Goal: Share content: Share content

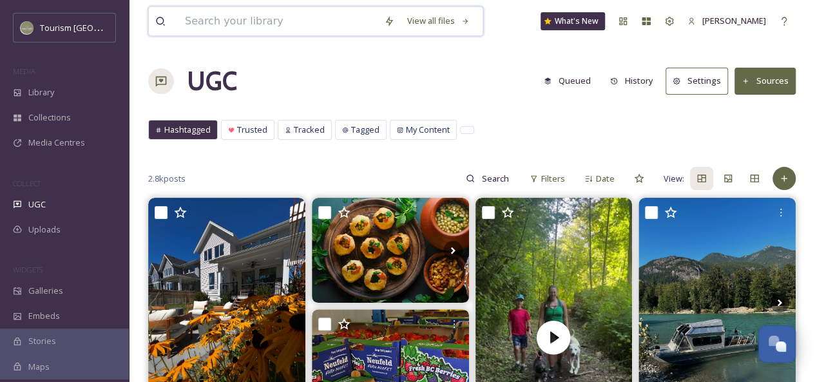
click at [219, 19] on input at bounding box center [278, 21] width 199 height 28
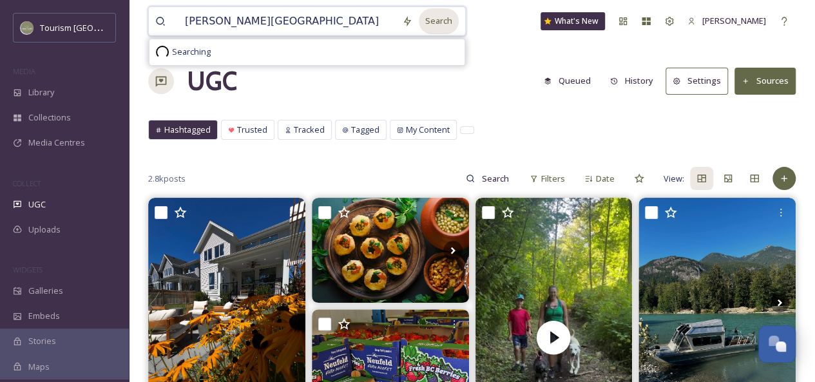
type input "[PERSON_NAME][GEOGRAPHIC_DATA]"
click at [429, 23] on div "Search" at bounding box center [439, 20] width 40 height 25
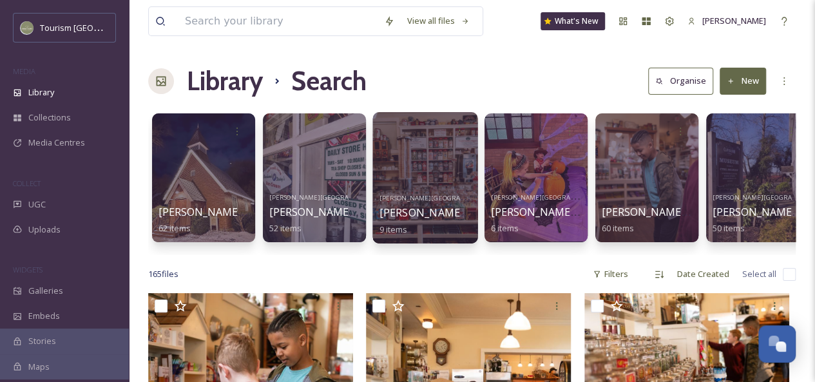
click at [436, 179] on div at bounding box center [425, 177] width 105 height 131
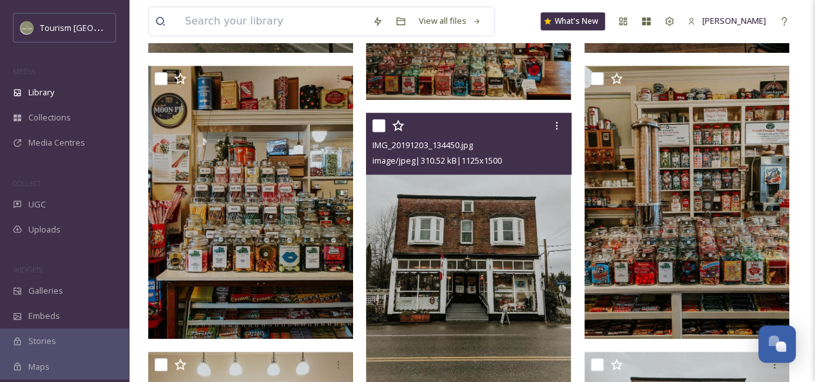
scroll to position [396, 0]
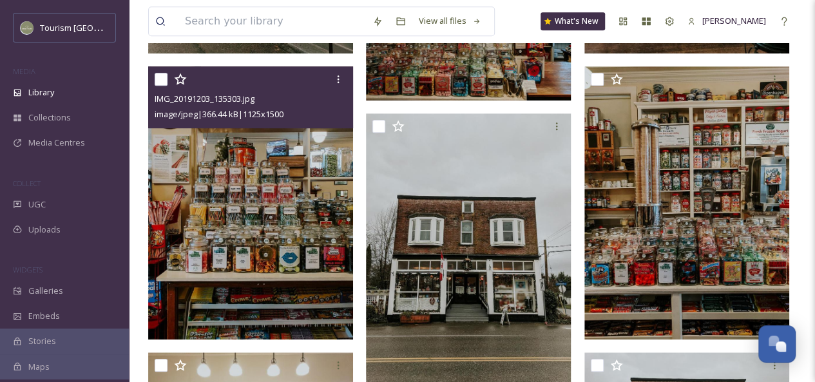
click at [250, 237] on img at bounding box center [250, 202] width 205 height 273
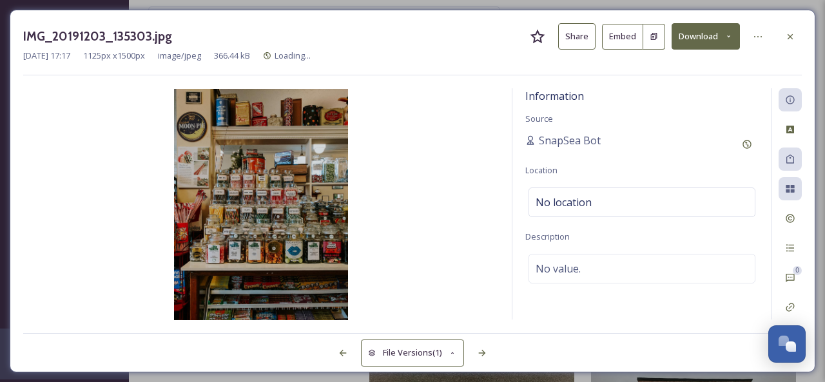
click at [576, 41] on button "Share" at bounding box center [576, 36] width 37 height 26
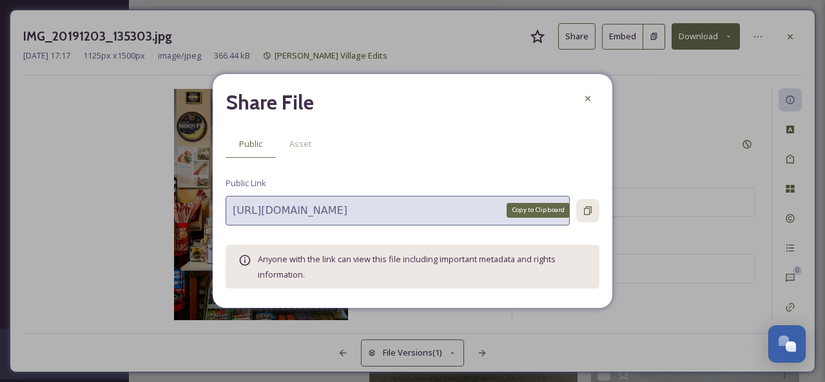
click at [585, 211] on icon at bounding box center [588, 211] width 10 height 10
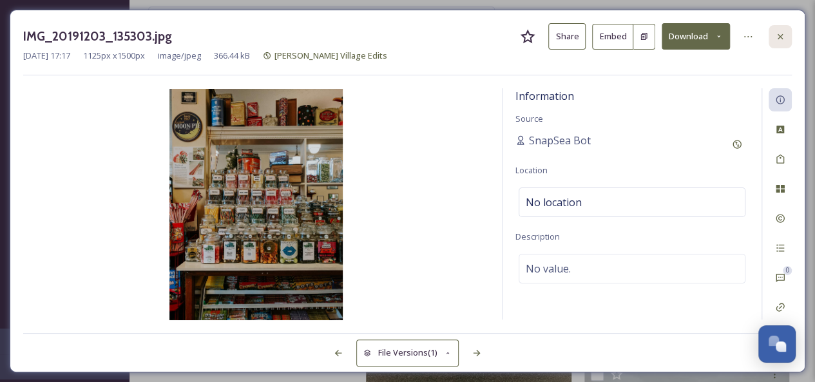
click at [784, 37] on icon at bounding box center [780, 37] width 10 height 10
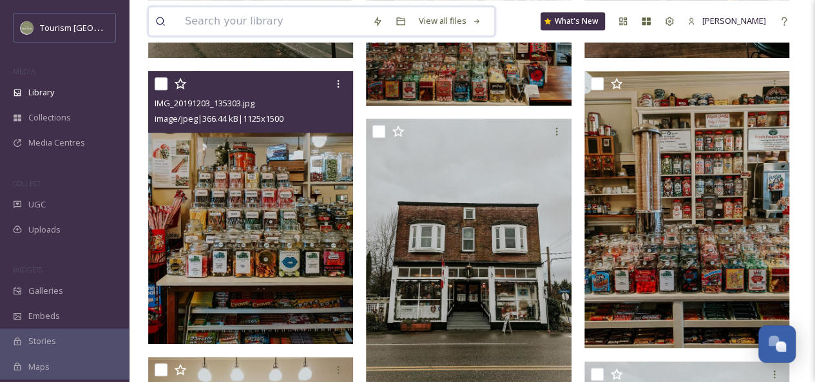
click at [286, 21] on input at bounding box center [273, 21] width 188 height 28
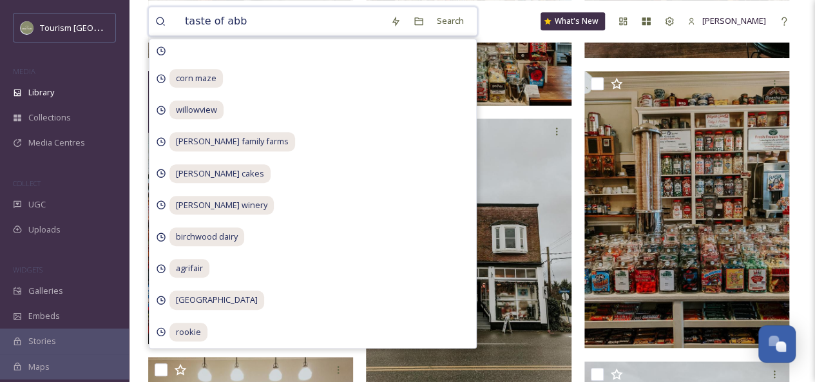
type input "taste of abby"
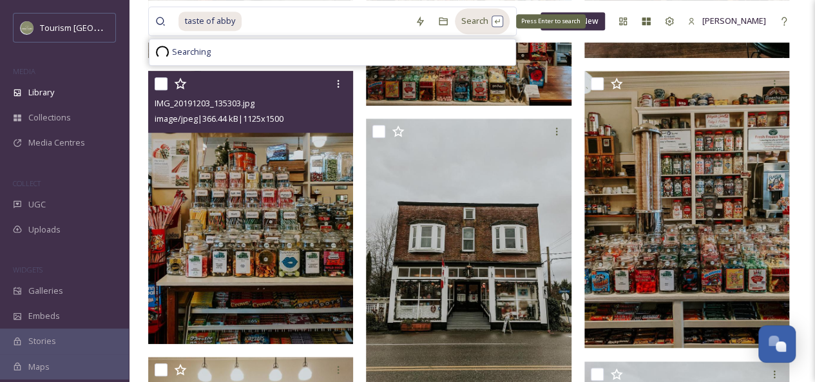
click at [473, 26] on div "Search Press Enter to search" at bounding box center [482, 20] width 55 height 25
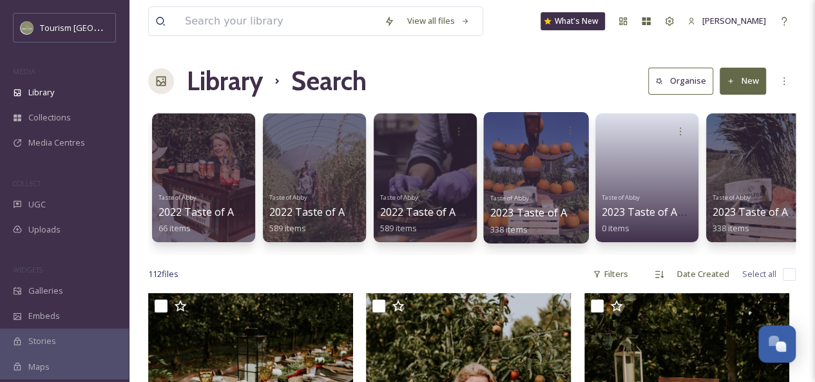
click at [513, 180] on div at bounding box center [535, 177] width 105 height 131
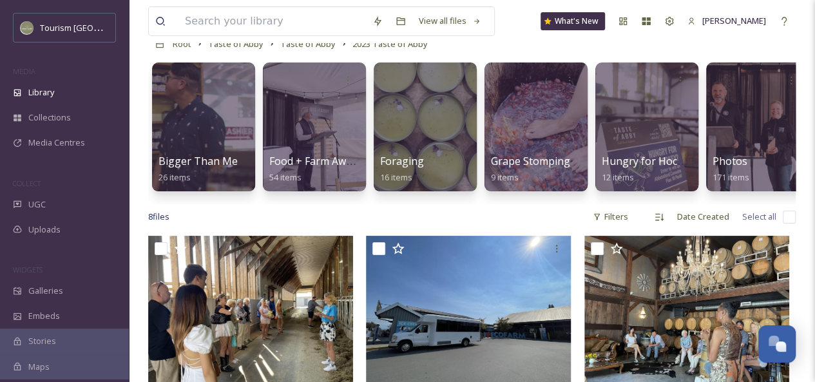
scroll to position [31, 0]
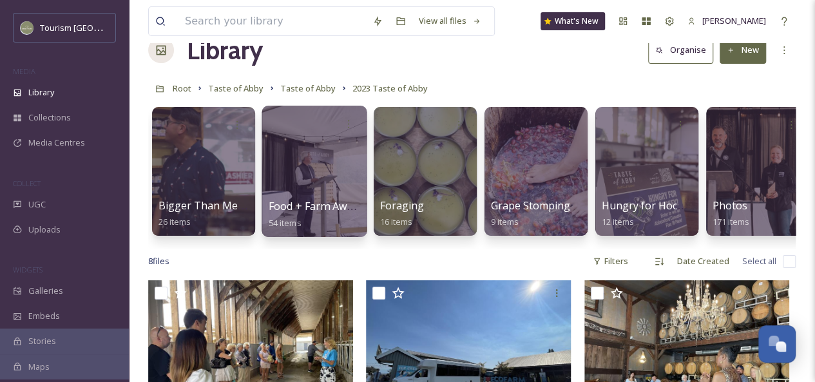
click at [333, 168] on div at bounding box center [314, 171] width 105 height 131
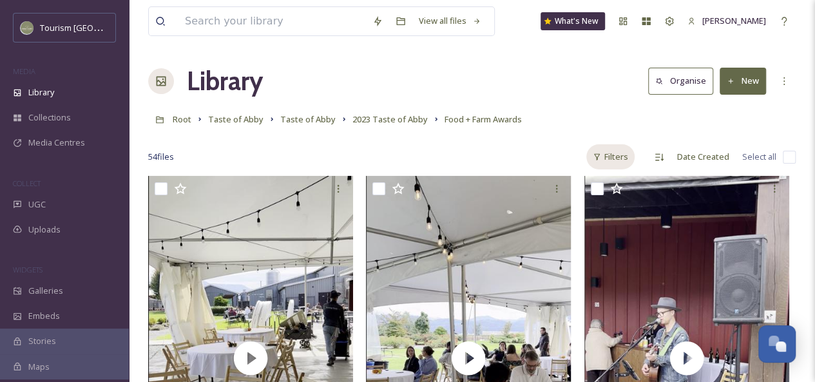
click at [615, 159] on div "Filters" at bounding box center [611, 156] width 48 height 25
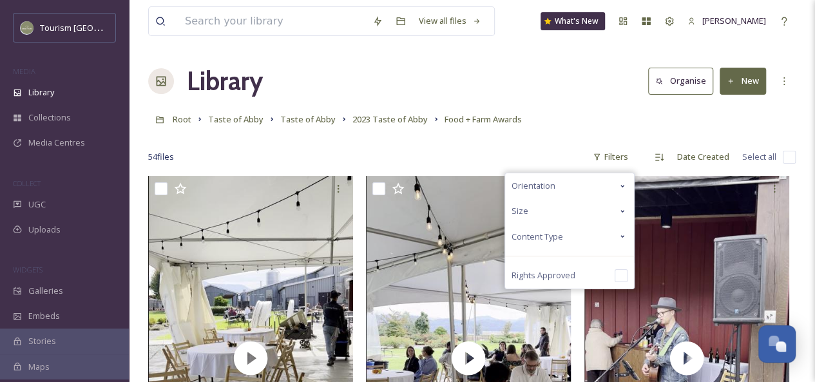
click at [620, 234] on icon at bounding box center [623, 236] width 10 height 10
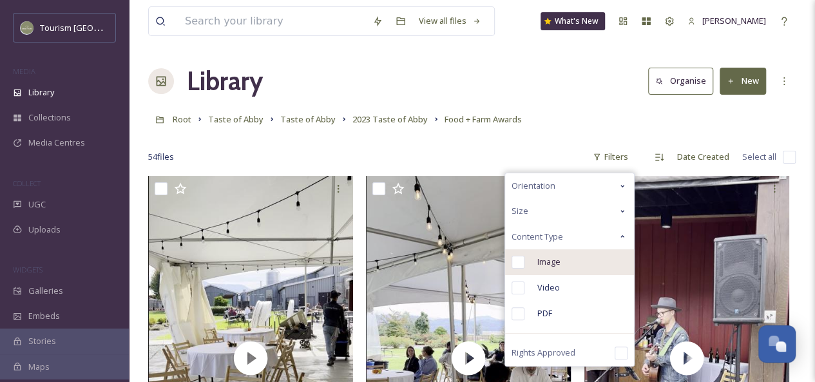
click at [558, 260] on span "Image" at bounding box center [549, 262] width 23 height 12
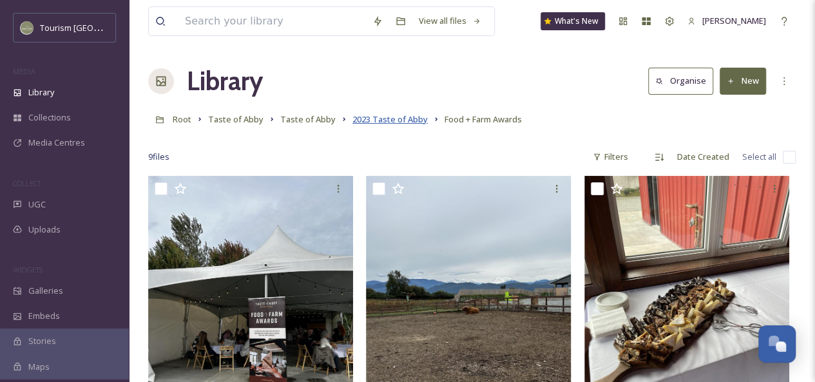
click at [399, 117] on span "2023 Taste of Abby" at bounding box center [390, 119] width 75 height 12
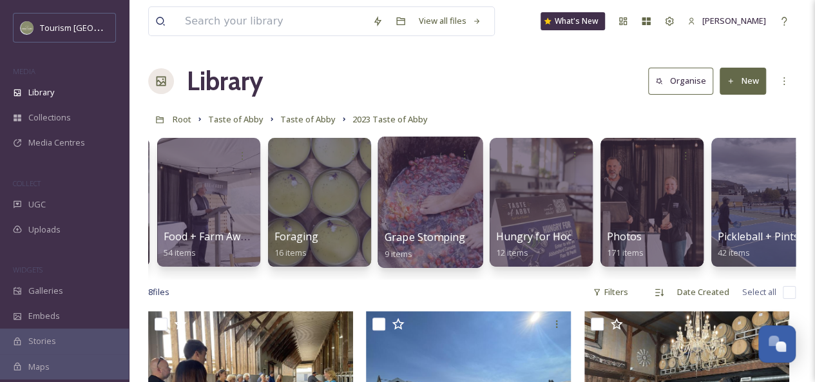
scroll to position [0, 107]
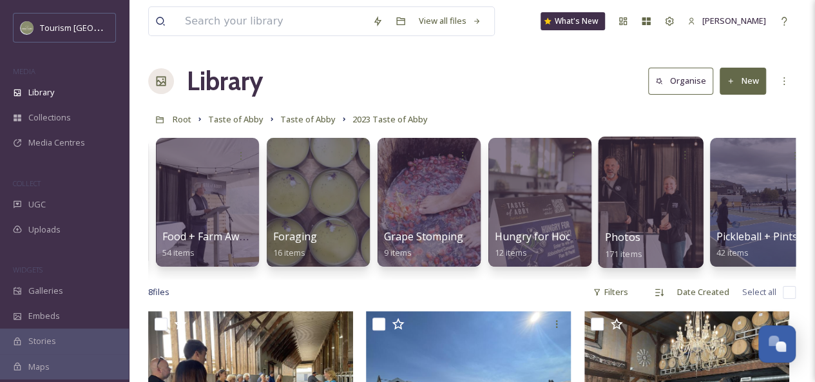
click at [625, 190] on div at bounding box center [650, 202] width 105 height 131
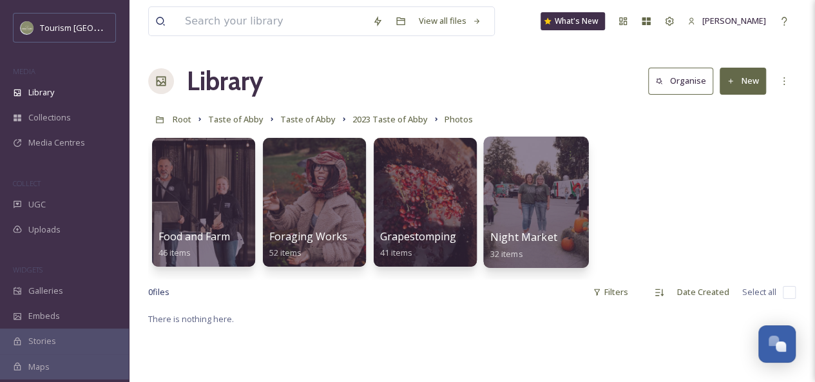
click at [532, 173] on div at bounding box center [535, 202] width 105 height 131
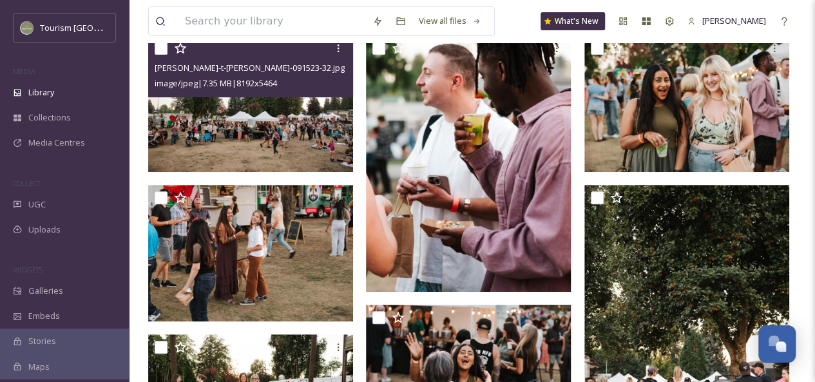
scroll to position [151, 0]
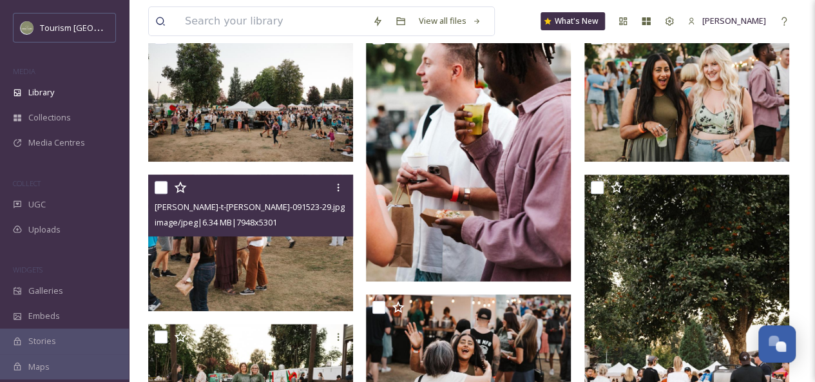
click at [264, 266] on img at bounding box center [250, 243] width 205 height 137
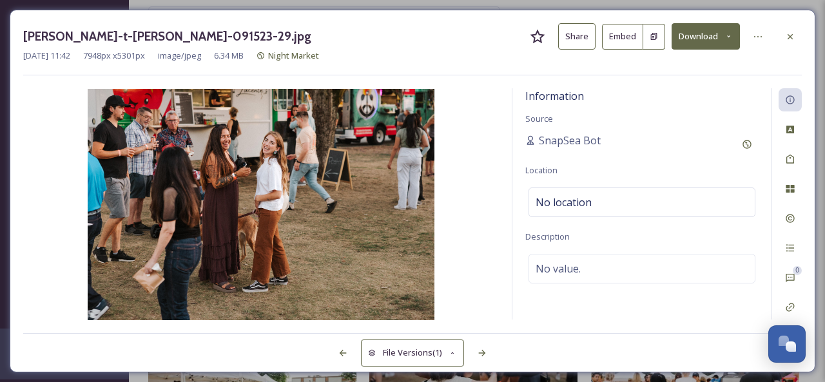
click at [586, 38] on button "Share" at bounding box center [576, 36] width 37 height 26
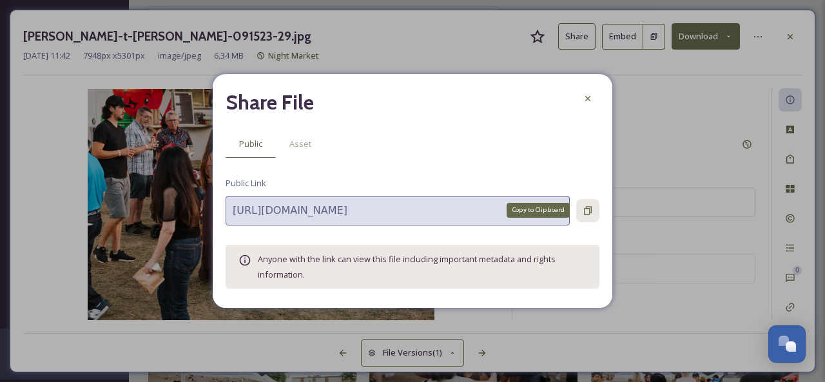
click at [589, 211] on icon at bounding box center [588, 210] width 8 height 8
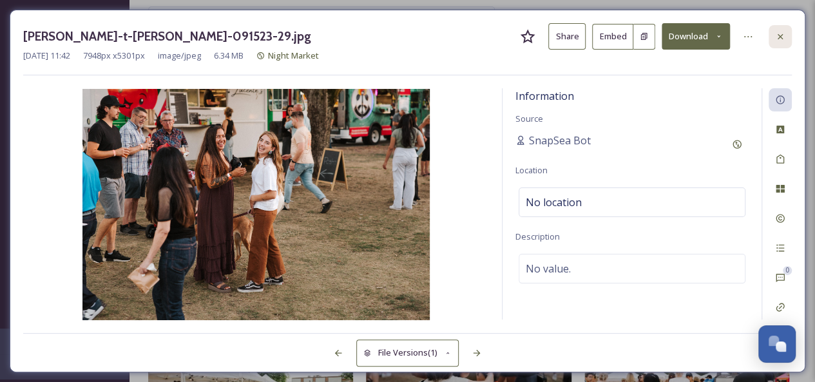
click at [775, 37] on icon at bounding box center [780, 37] width 10 height 10
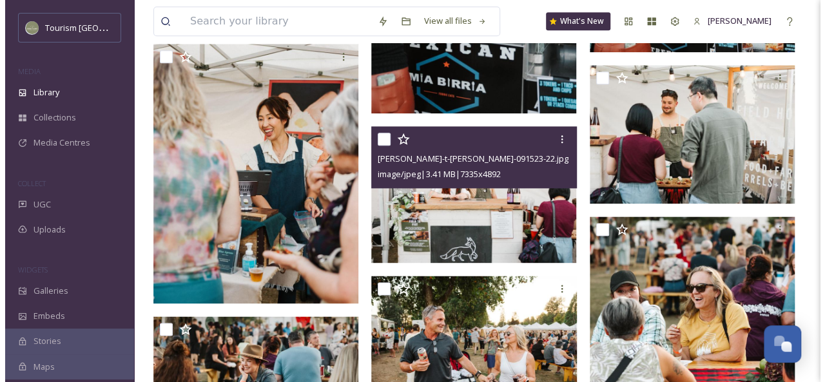
scroll to position [736, 0]
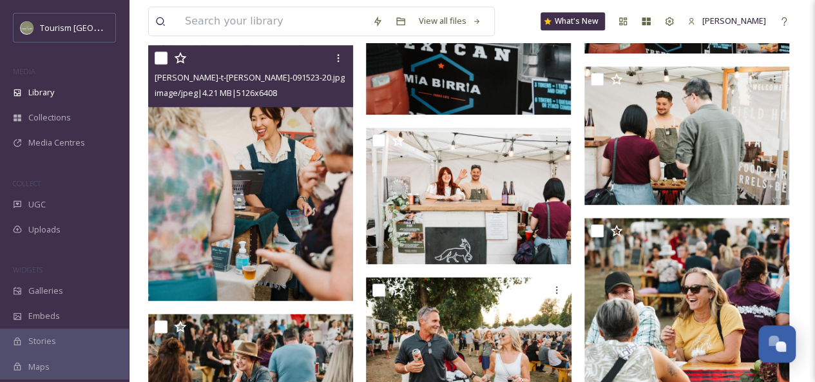
click at [249, 206] on img at bounding box center [250, 173] width 205 height 257
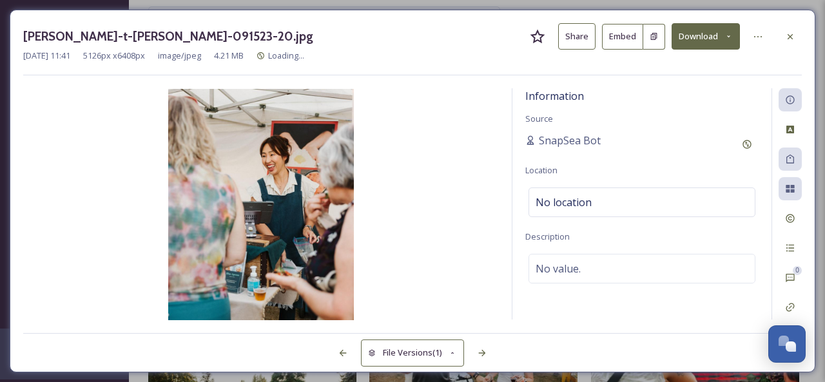
click at [583, 39] on button "Share" at bounding box center [576, 36] width 37 height 26
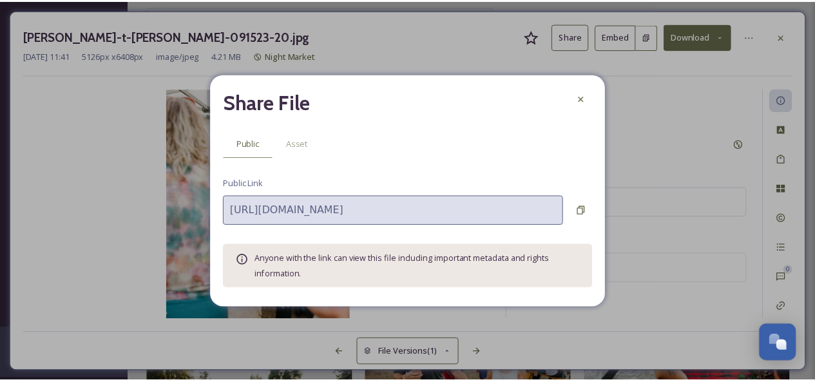
scroll to position [738, 0]
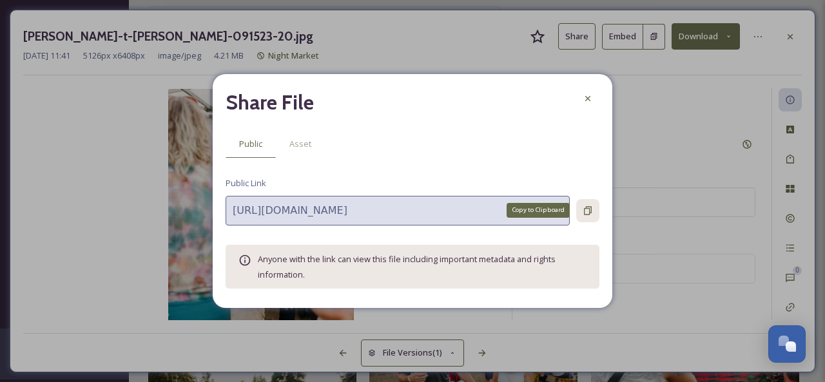
click at [587, 211] on icon at bounding box center [588, 211] width 10 height 10
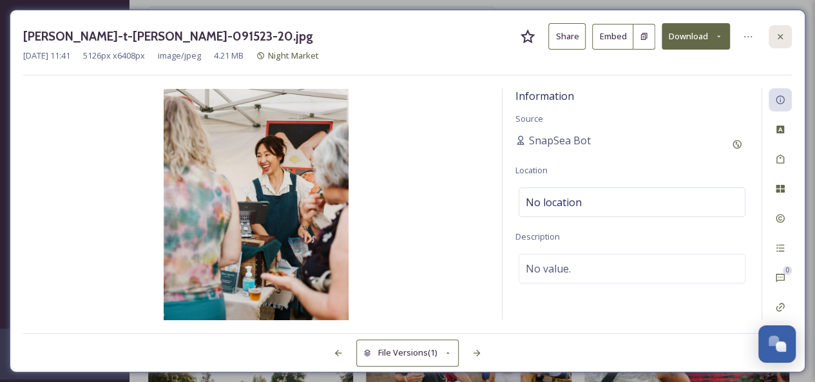
click at [785, 35] on icon at bounding box center [780, 37] width 10 height 10
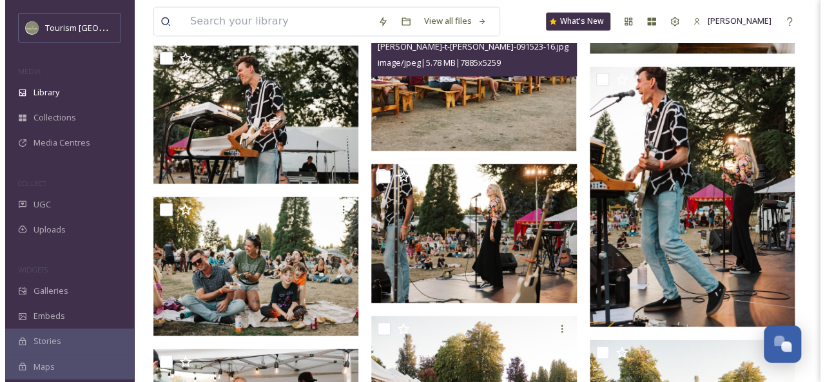
scroll to position [1160, 0]
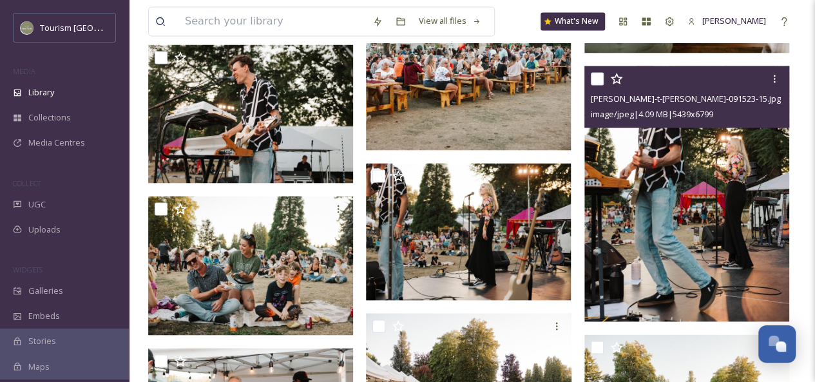
click at [690, 219] on img at bounding box center [687, 194] width 205 height 257
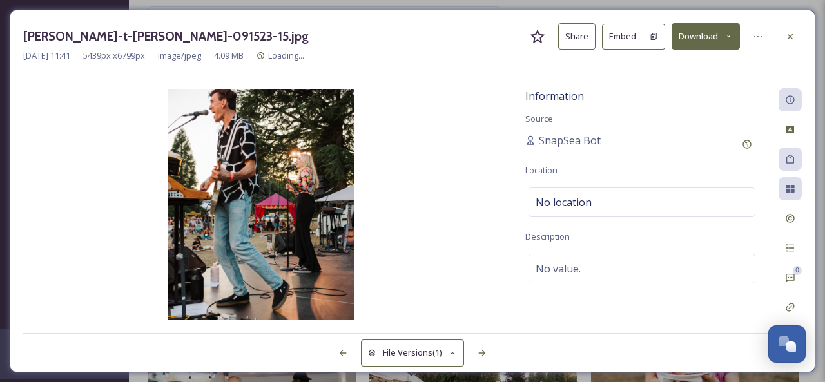
click at [585, 35] on button "Share" at bounding box center [576, 36] width 37 height 26
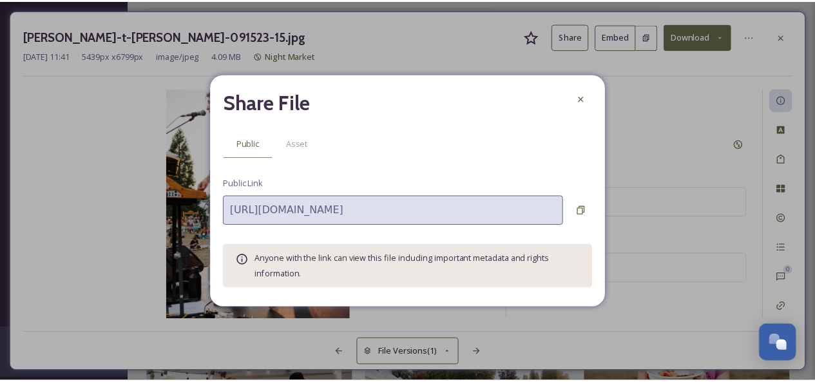
scroll to position [1163, 0]
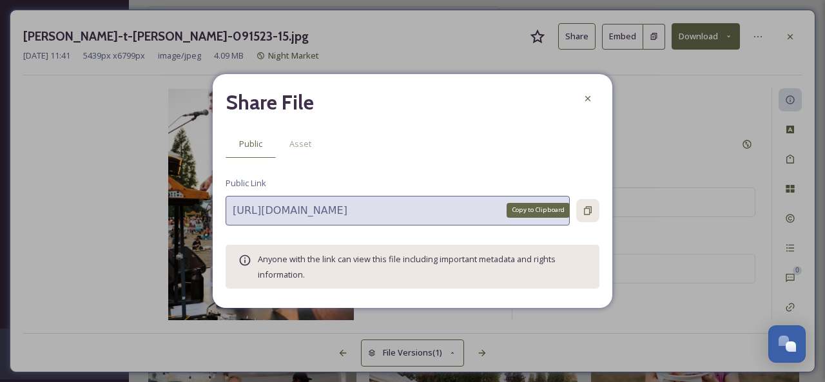
click at [588, 211] on icon at bounding box center [588, 211] width 10 height 10
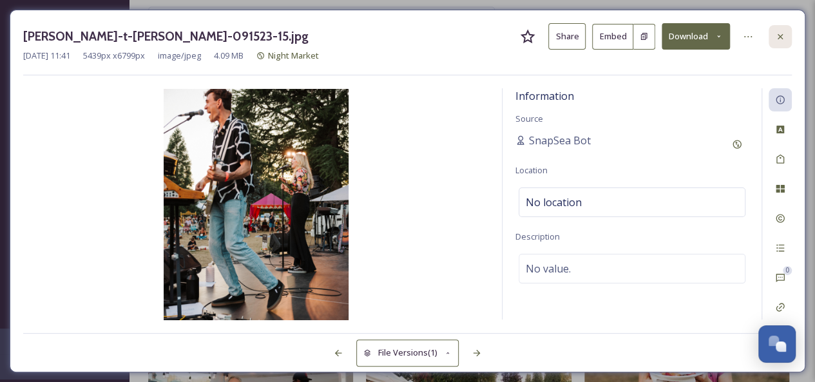
click at [784, 32] on icon at bounding box center [780, 37] width 10 height 10
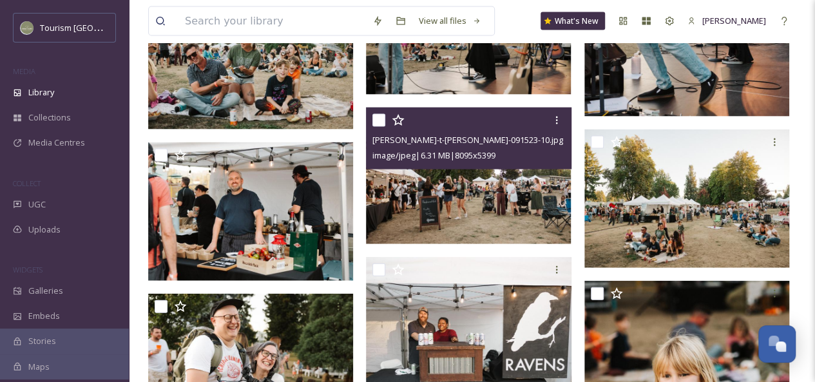
scroll to position [1370, 0]
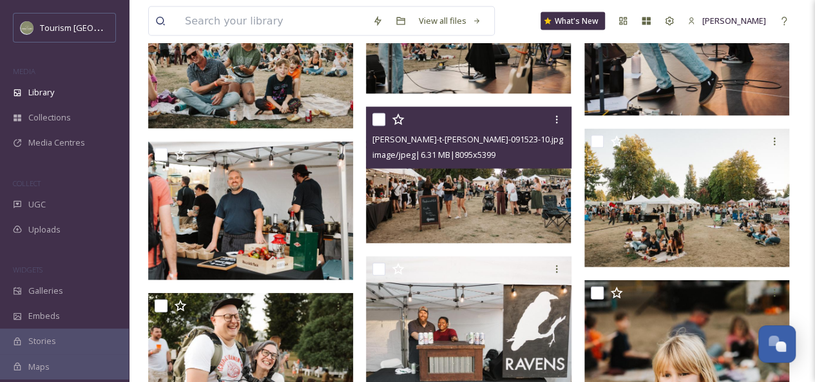
click at [518, 204] on img at bounding box center [468, 175] width 205 height 137
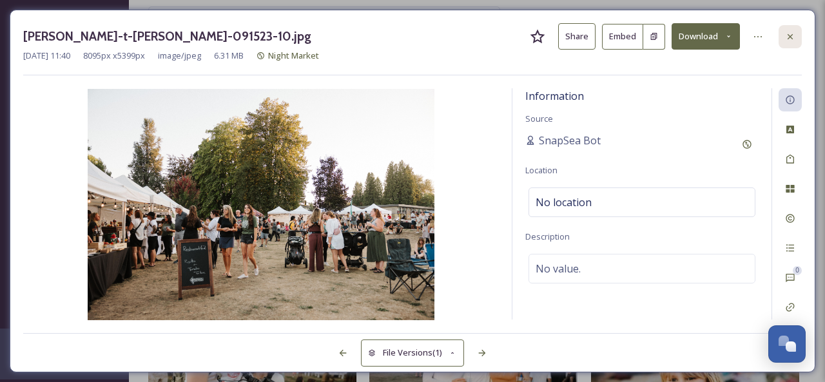
click at [789, 37] on icon at bounding box center [790, 36] width 5 height 5
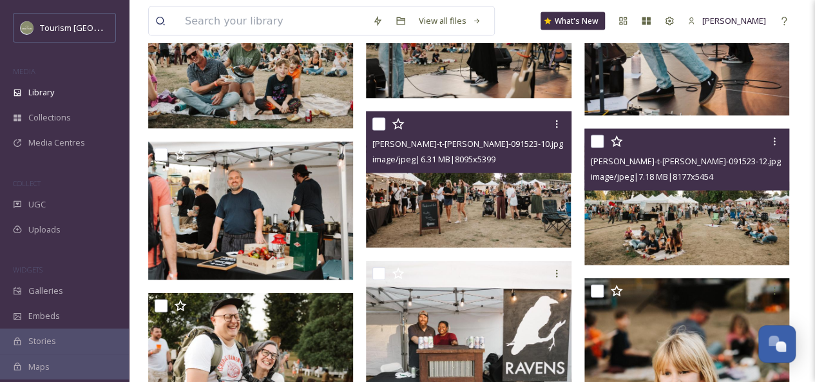
click at [718, 228] on img at bounding box center [687, 197] width 205 height 137
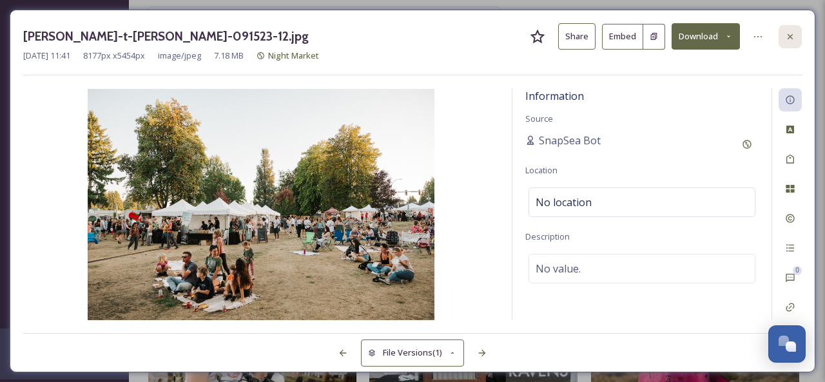
click at [792, 34] on icon at bounding box center [790, 36] width 5 height 5
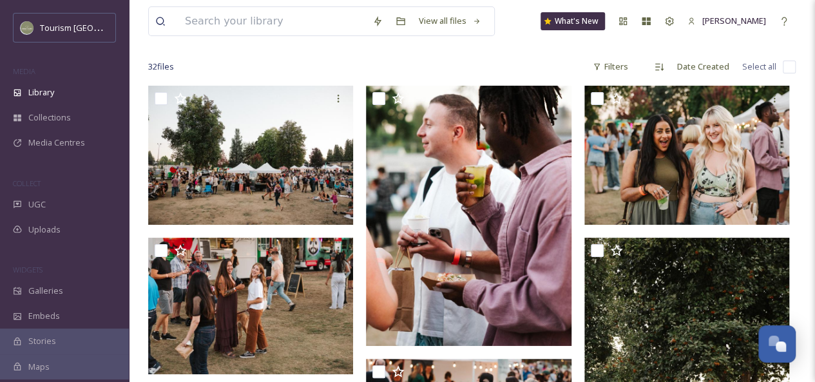
scroll to position [90, 0]
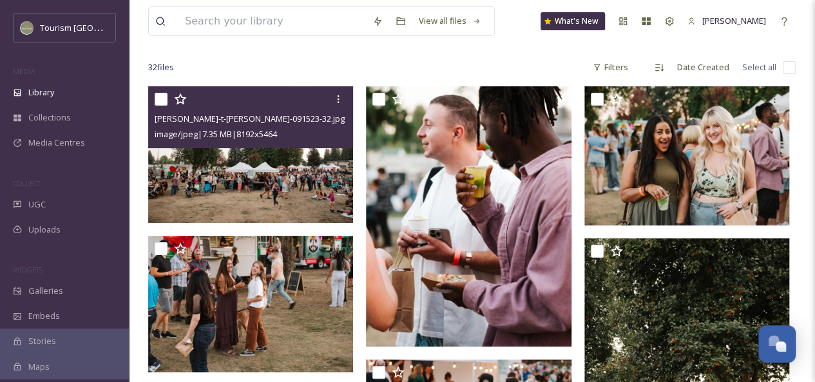
click at [288, 196] on img at bounding box center [250, 154] width 205 height 137
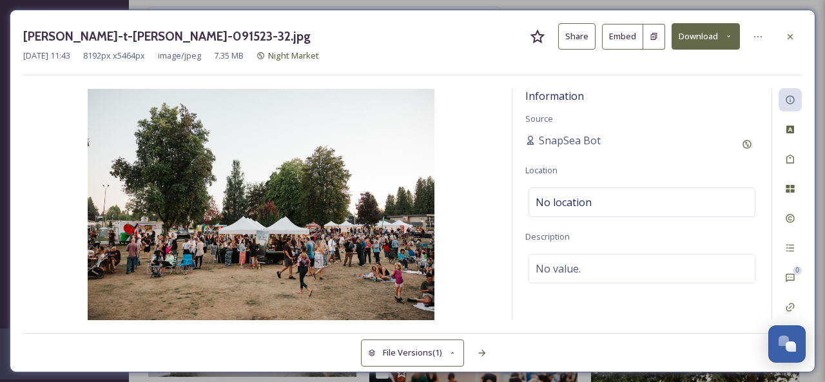
click at [577, 46] on button "Share" at bounding box center [576, 36] width 37 height 26
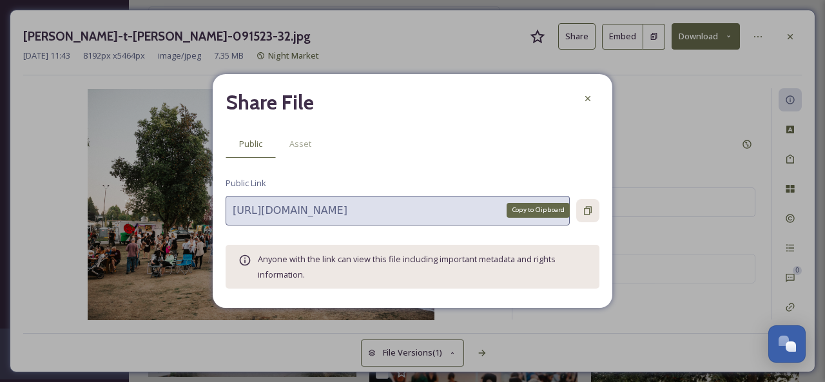
click at [591, 208] on icon at bounding box center [588, 210] width 8 height 8
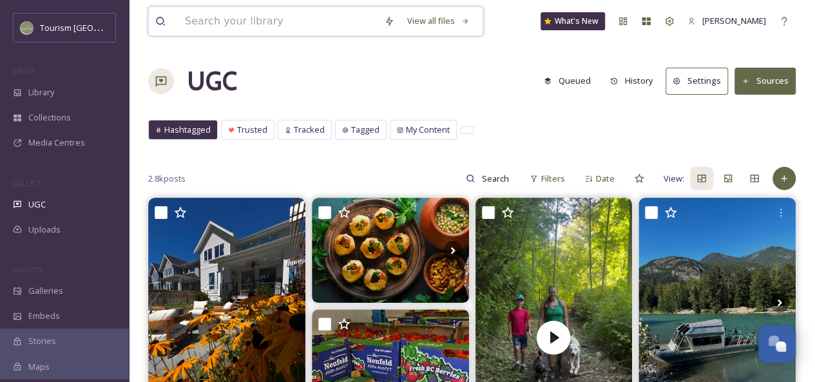
click at [287, 30] on input at bounding box center [278, 21] width 199 height 28
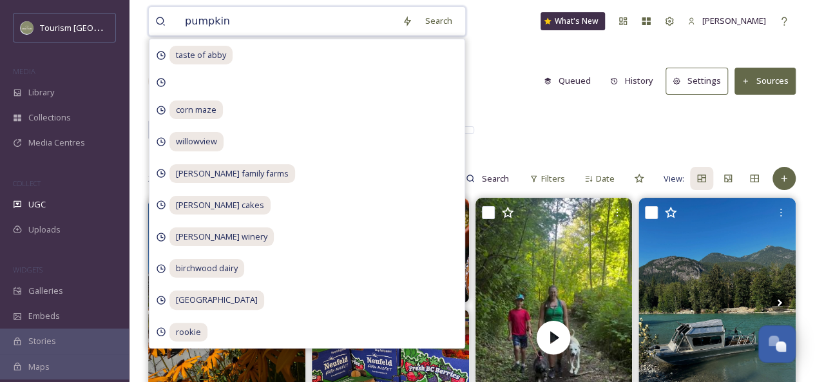
type input "pumpkins"
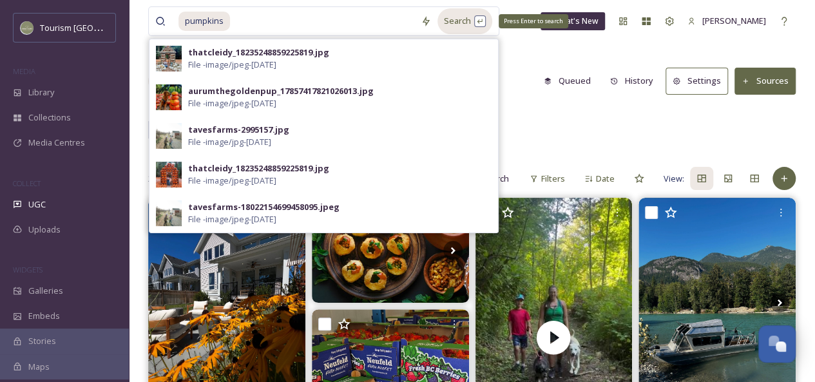
click at [473, 23] on div "Search Press Enter to search" at bounding box center [465, 20] width 55 height 25
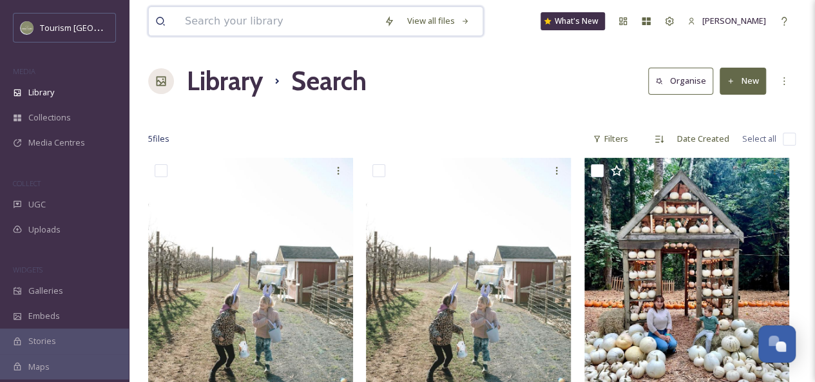
click at [273, 16] on input at bounding box center [278, 21] width 199 height 28
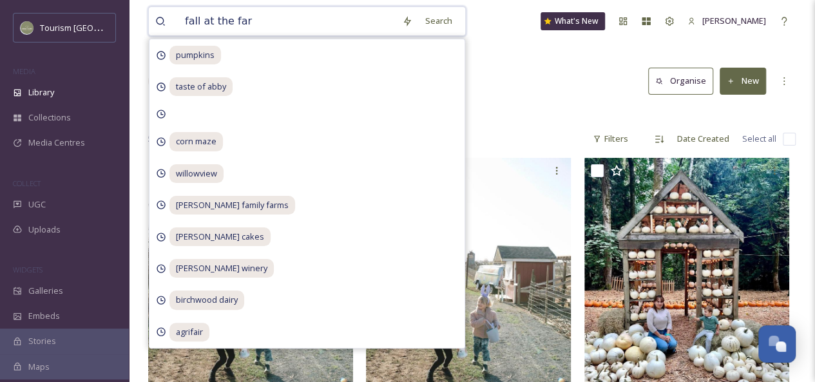
type input "fall at the farm"
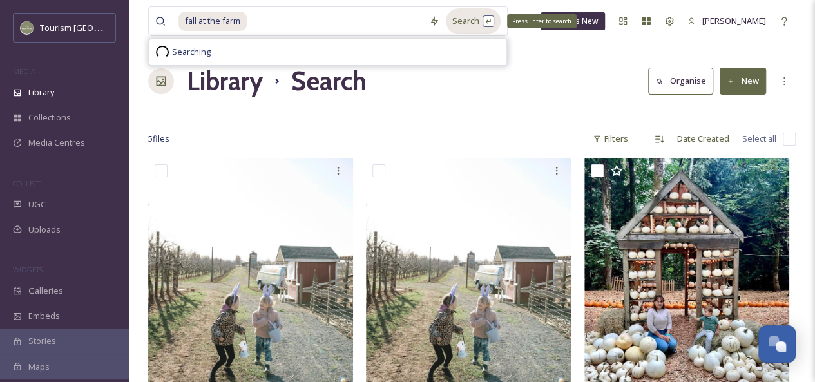
click at [451, 24] on div "Search Press Enter to search" at bounding box center [473, 20] width 55 height 25
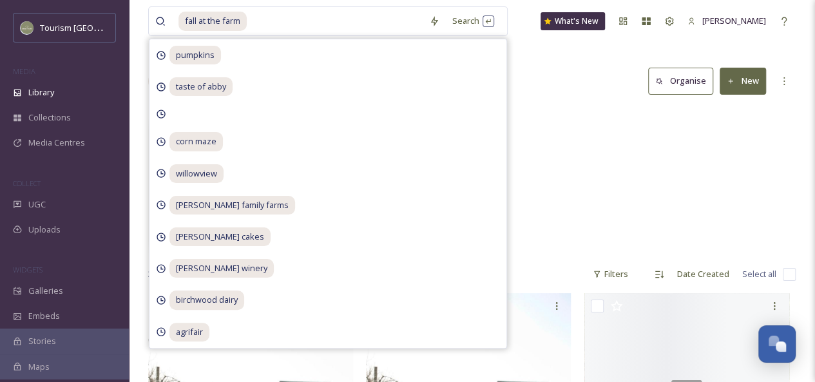
click at [548, 90] on div "Library Search Organise New" at bounding box center [472, 81] width 648 height 39
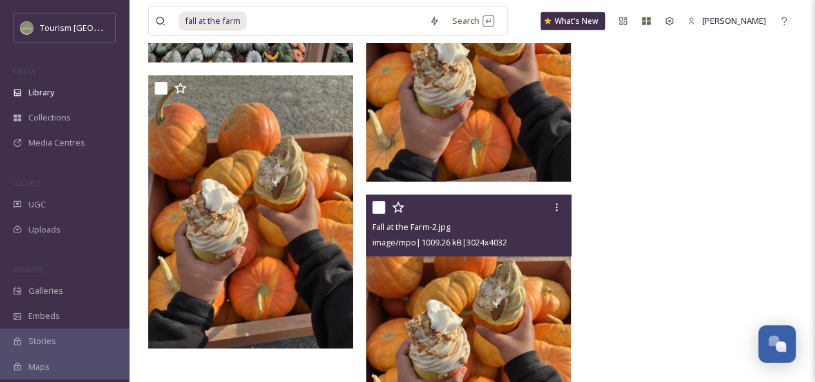
scroll to position [4042, 0]
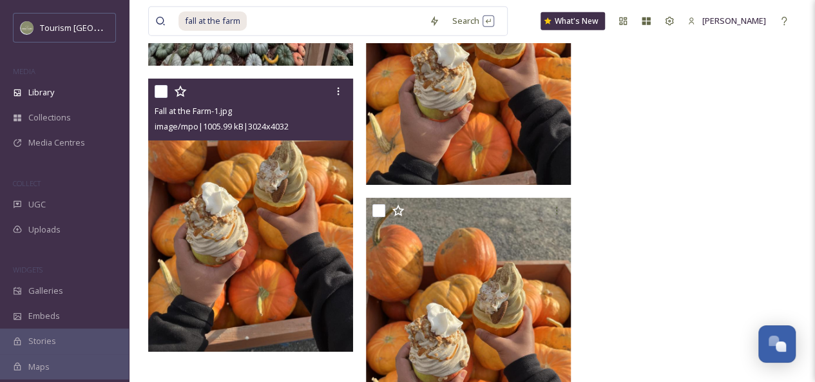
click at [297, 208] on img at bounding box center [250, 215] width 205 height 273
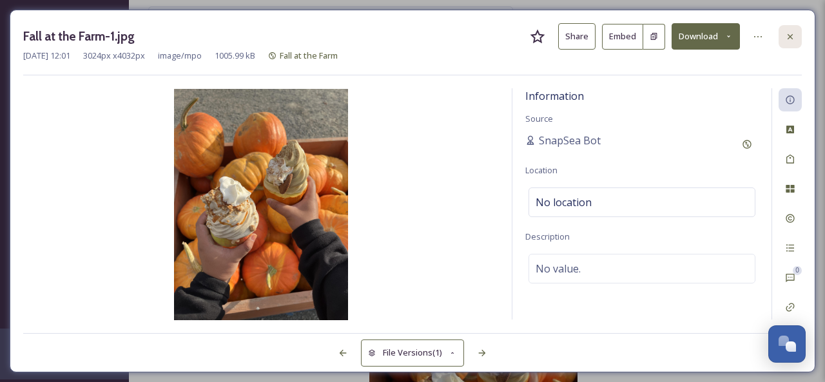
click at [789, 35] on icon at bounding box center [790, 37] width 10 height 10
